Goal: Communication & Community: Ask a question

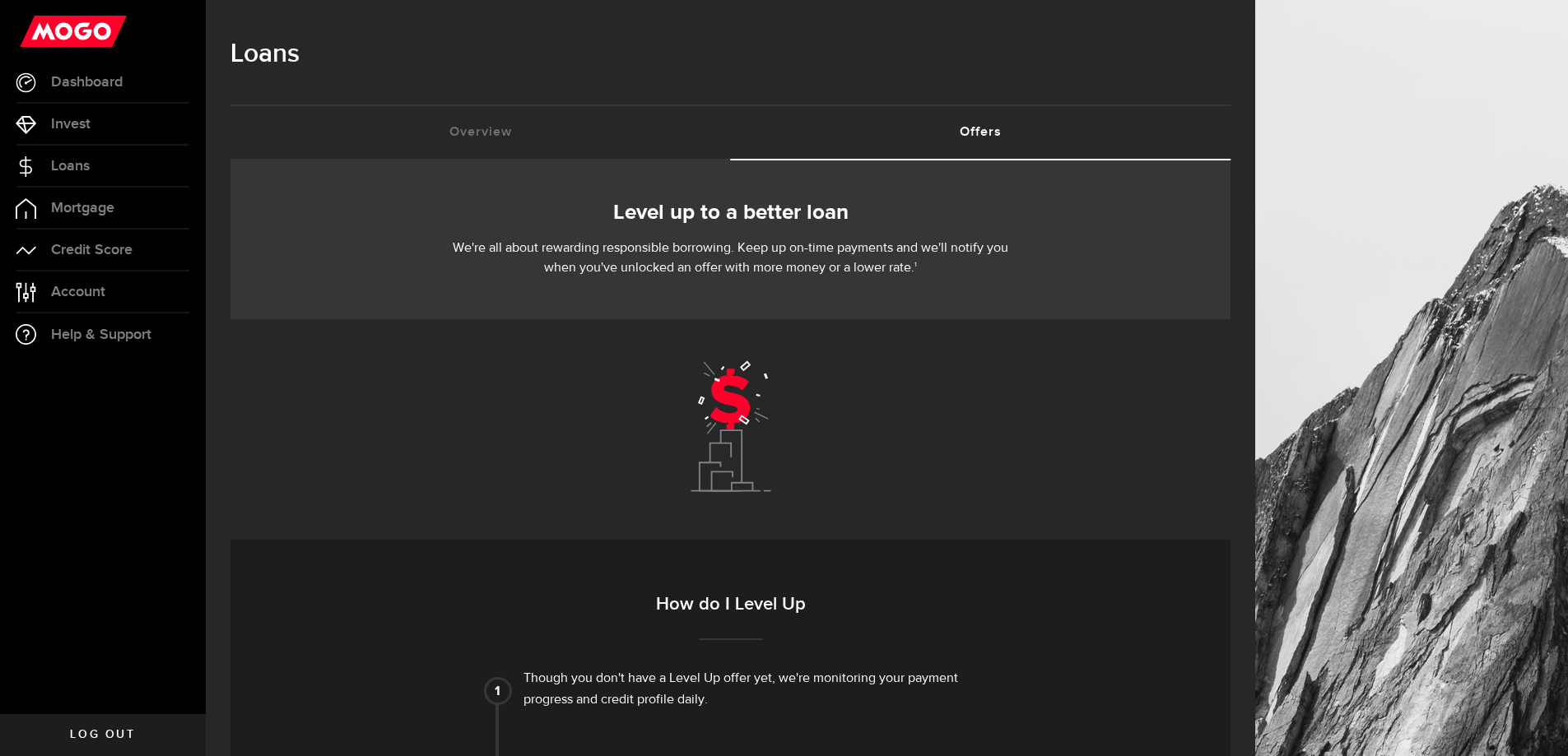
click at [992, 129] on link "Offers (requires attention)" at bounding box center [981, 132] width 501 height 53
click at [482, 129] on link "Overview (requires attention)" at bounding box center [481, 132] width 501 height 53
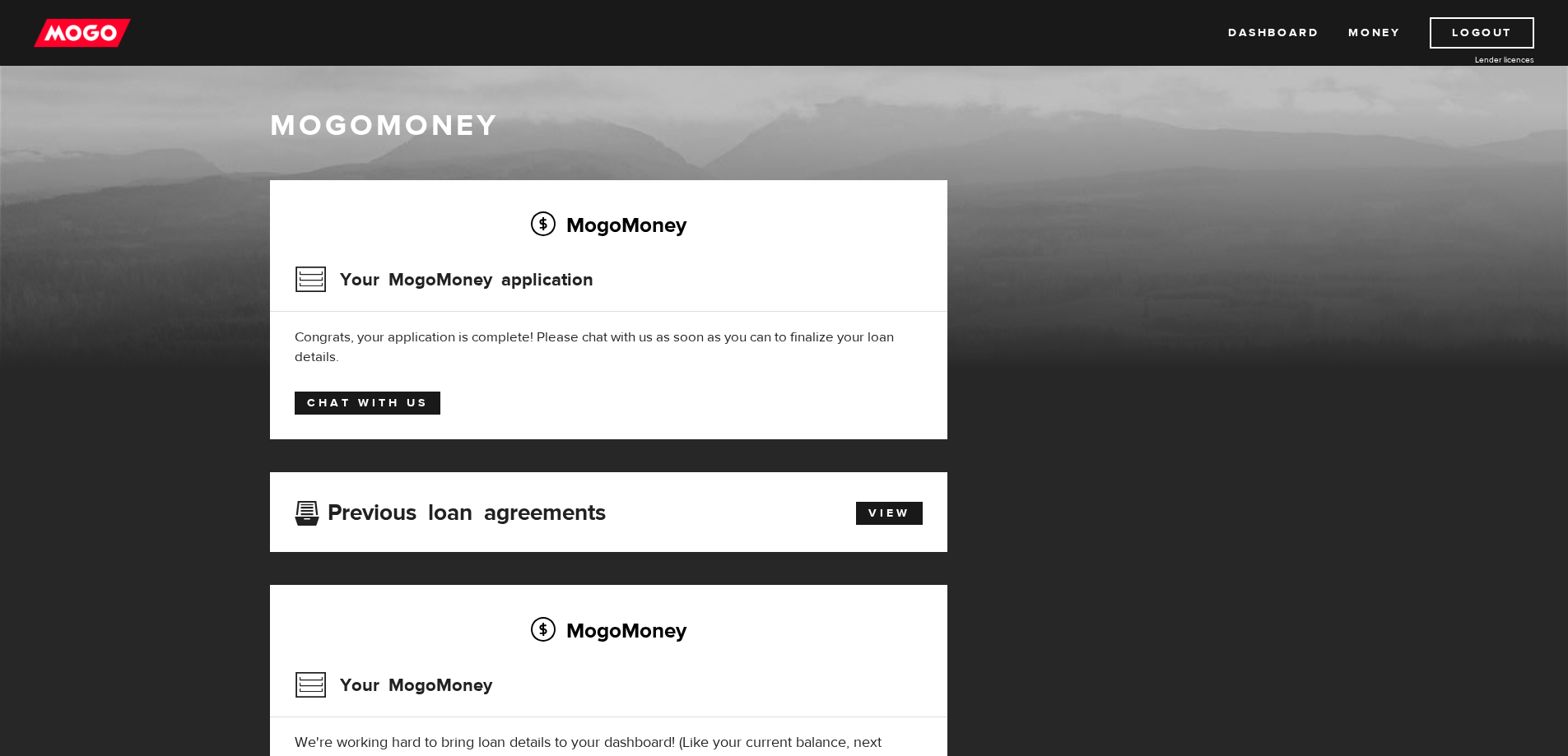
click at [384, 401] on link "Chat with us" at bounding box center [367, 403] width 145 height 23
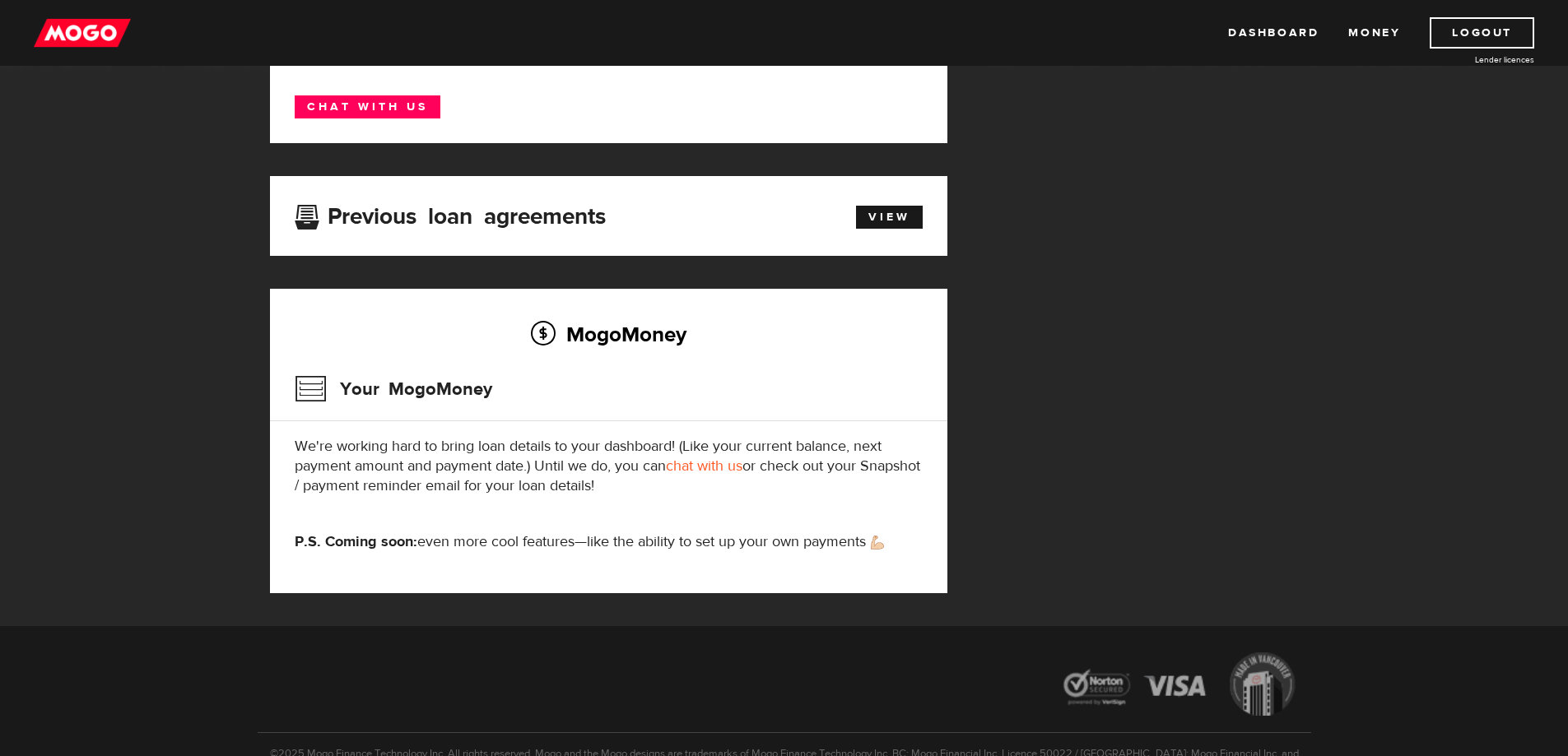
scroll to position [329, 0]
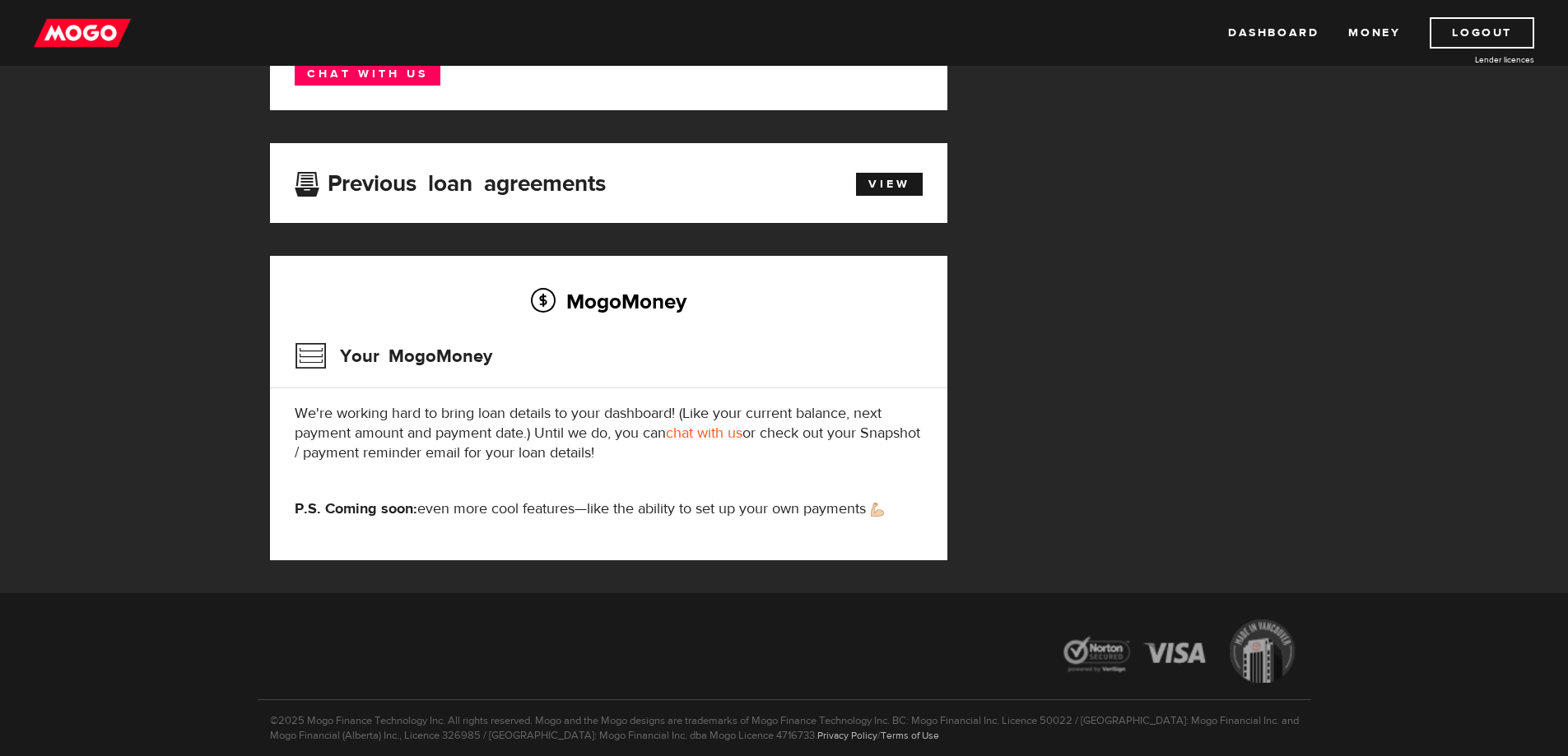
click at [703, 433] on link "chat with us" at bounding box center [704, 433] width 77 height 19
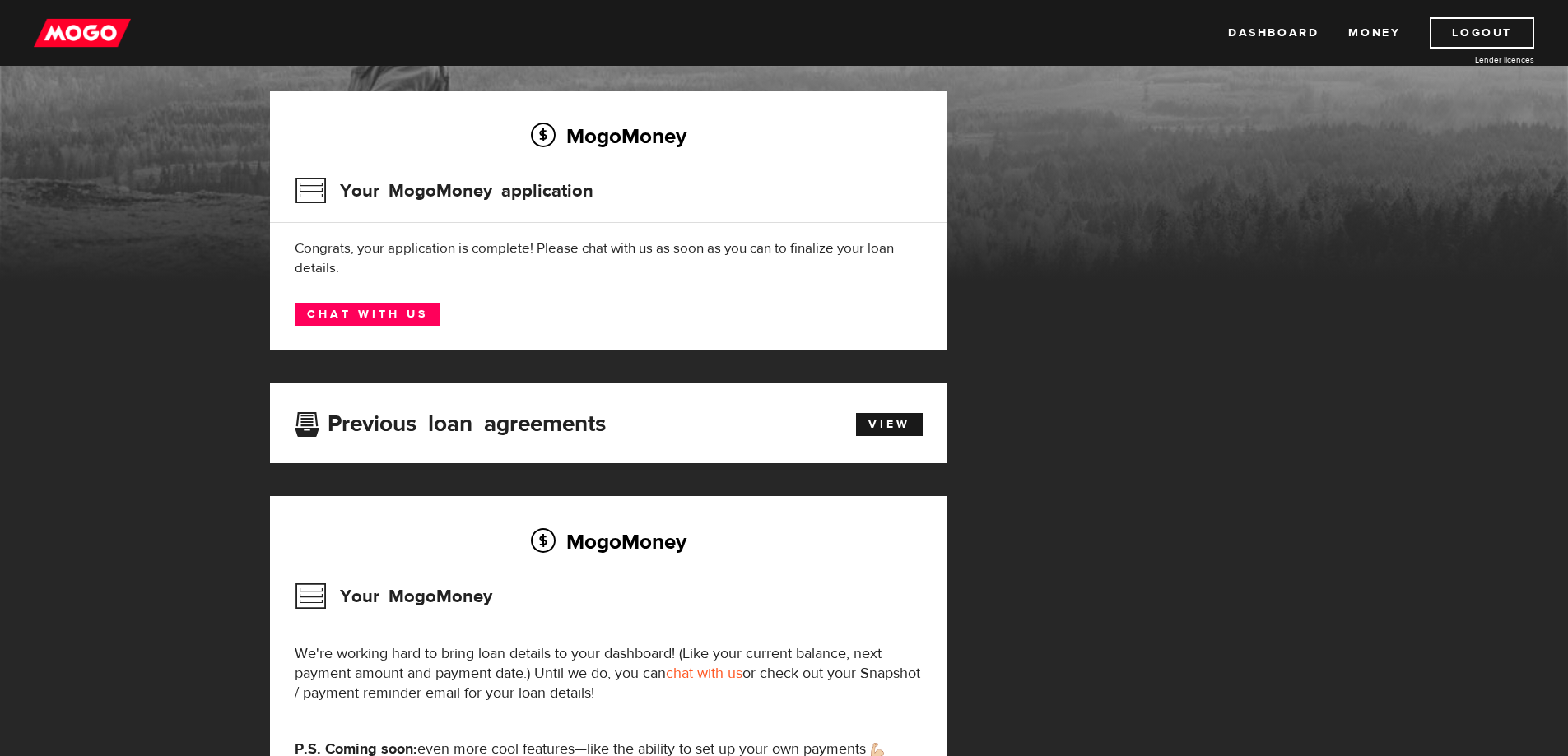
scroll to position [68, 0]
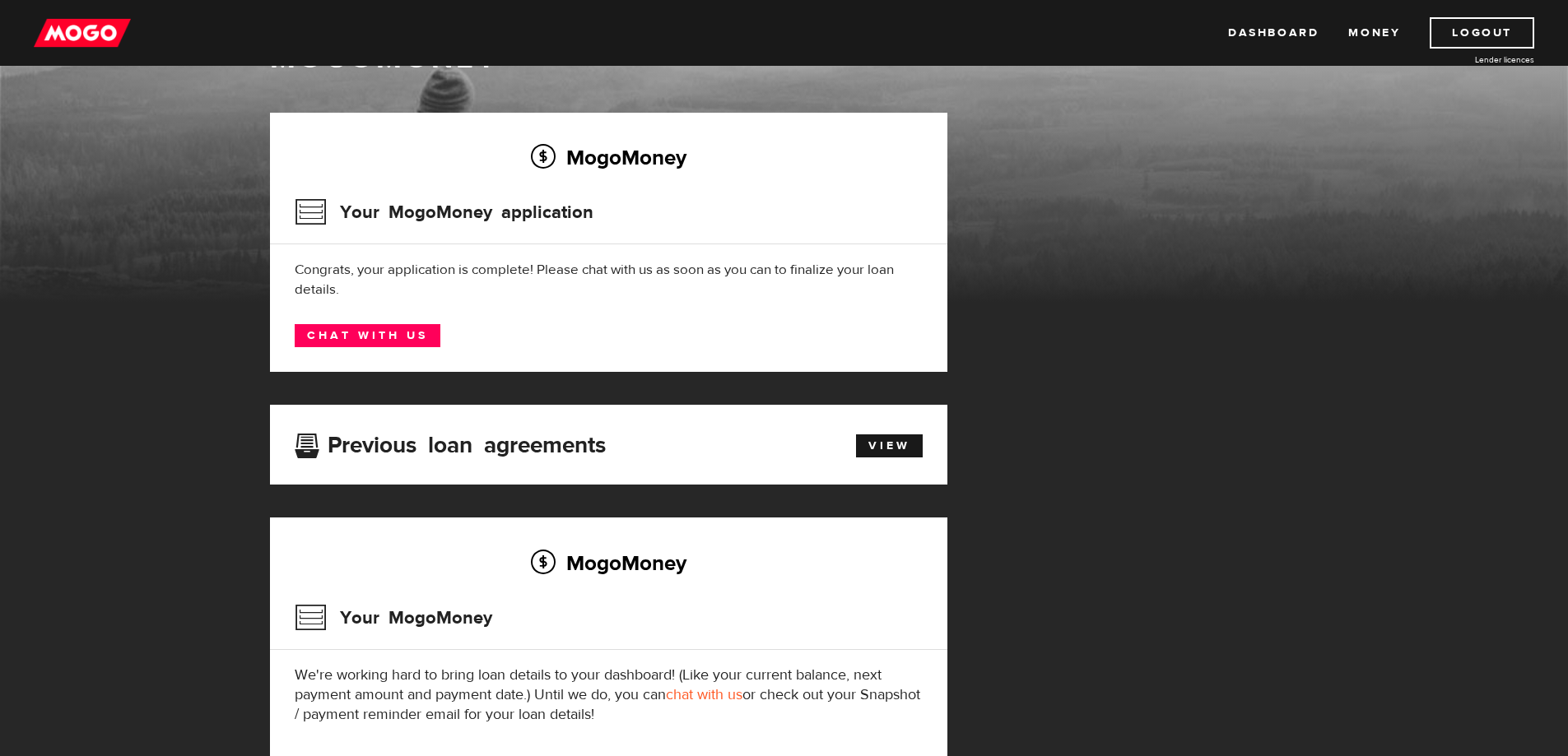
click at [454, 264] on div "MogoMoney Your MogoMoney application Congrats, your application is complete! Pl…" at bounding box center [609, 242] width 677 height 259
click at [454, 282] on div "Congrats, your application is complete! Please chat with us as soon as you can …" at bounding box center [609, 280] width 628 height 39
click at [427, 337] on link "Chat with us" at bounding box center [367, 336] width 145 height 23
click at [366, 334] on link "Chat with us" at bounding box center [367, 336] width 145 height 23
click at [381, 338] on link "Chat with us" at bounding box center [367, 336] width 145 height 23
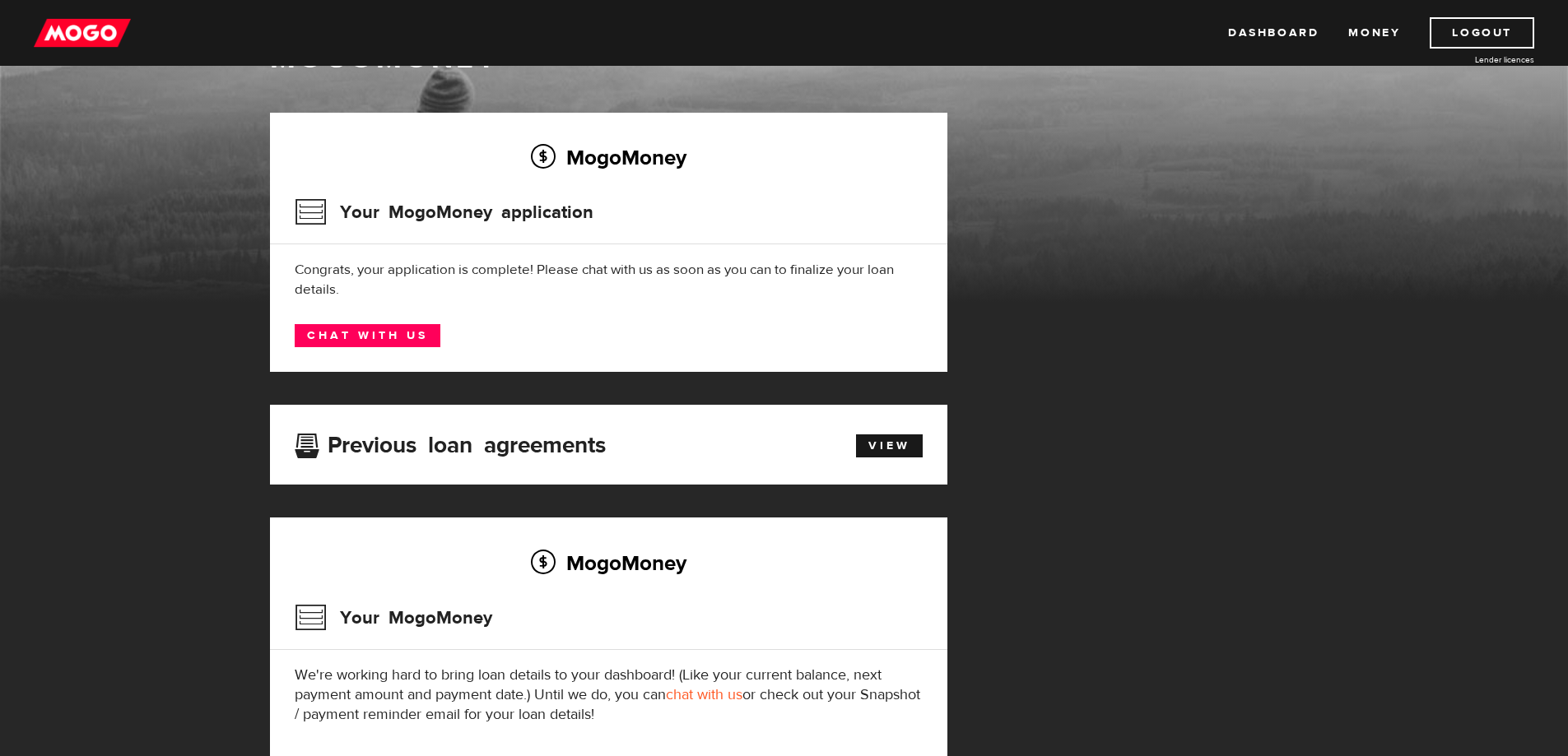
click at [709, 695] on link "chat with us" at bounding box center [704, 695] width 77 height 19
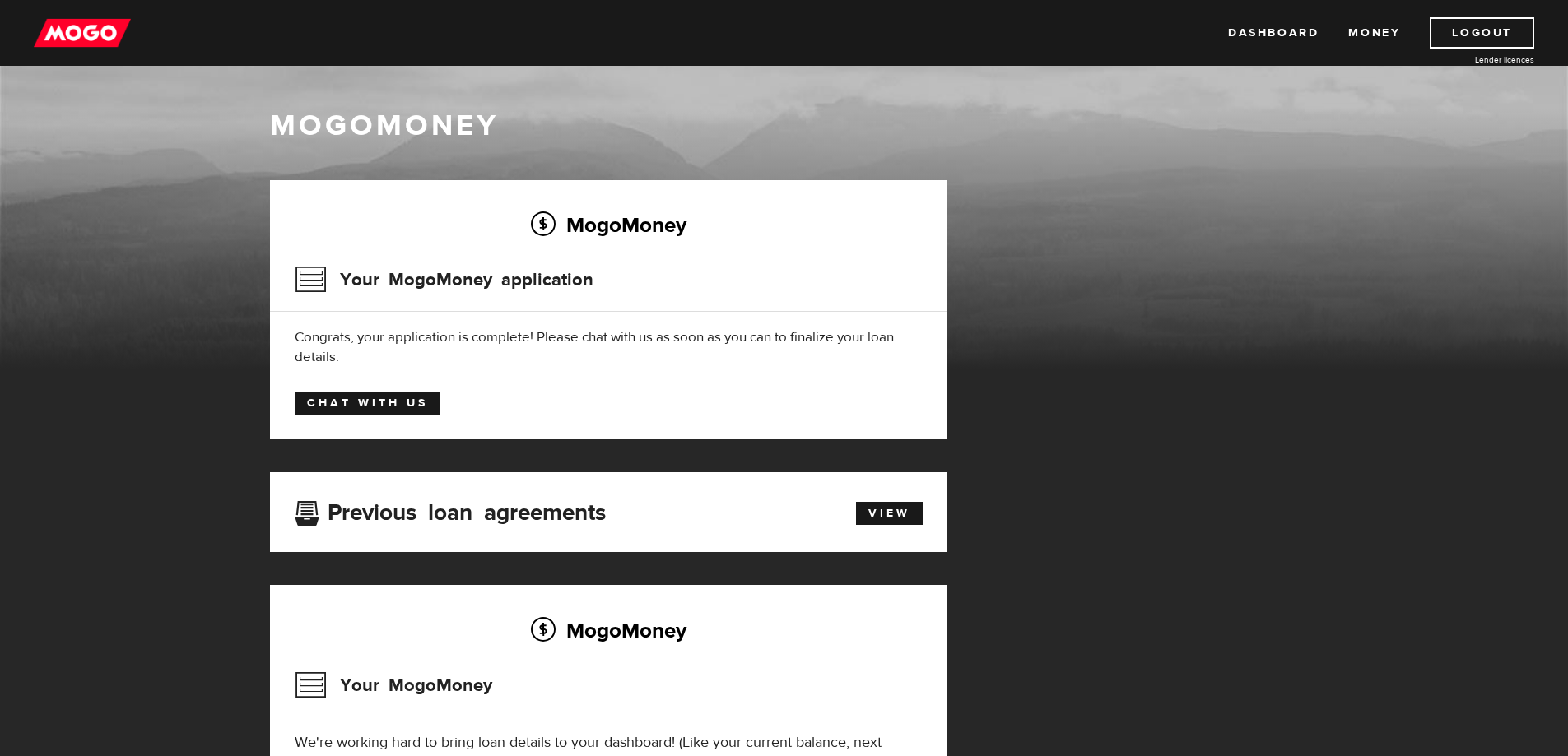
click at [397, 400] on link "Chat with us" at bounding box center [367, 403] width 145 height 23
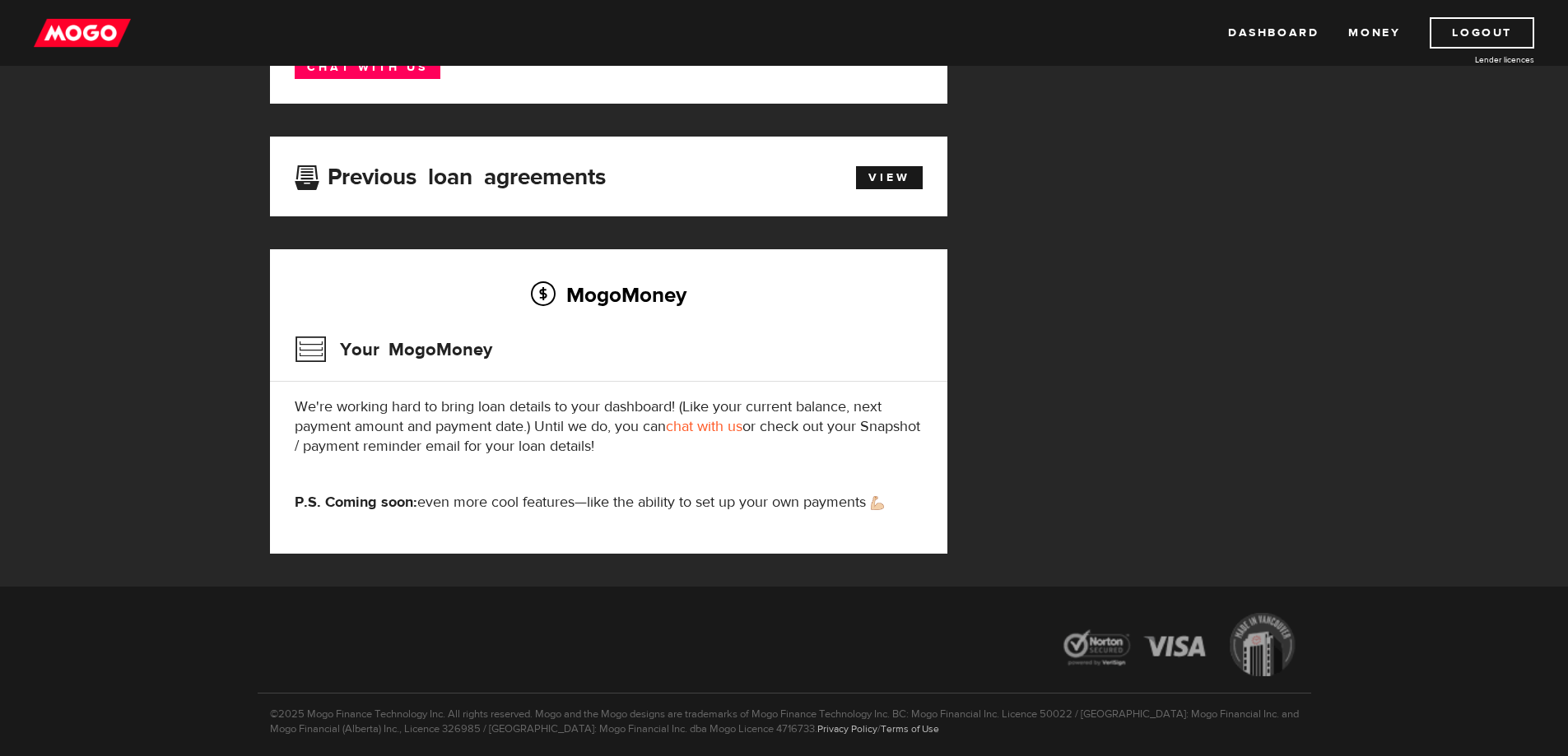
scroll to position [397, 0]
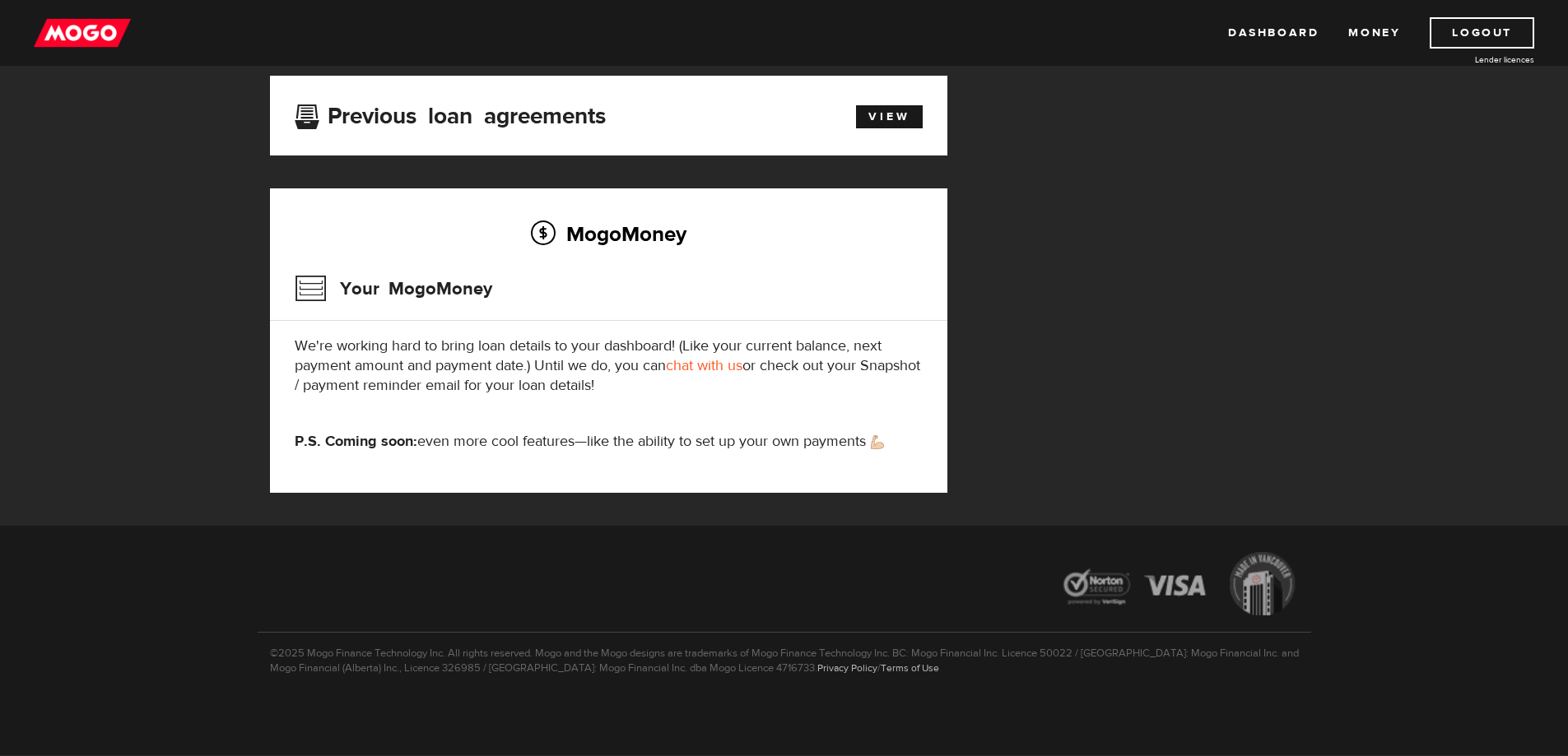
click at [699, 368] on link "chat with us" at bounding box center [704, 366] width 77 height 19
